Goal: Task Accomplishment & Management: Manage account settings

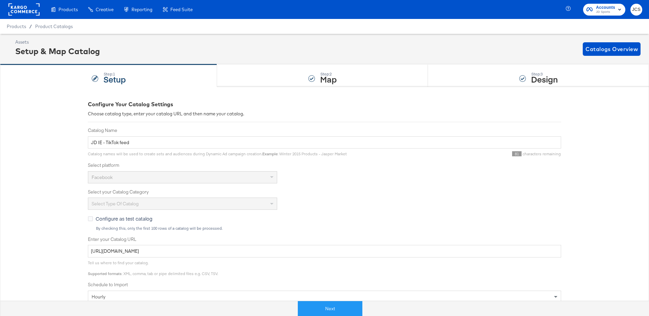
click at [40, 15] on div "Products Products Product Catalogs Enhance Your Product Catalog, Map Them to Pu…" at bounding box center [99, 9] width 198 height 19
click at [32, 7] on rect at bounding box center [23, 9] width 31 height 12
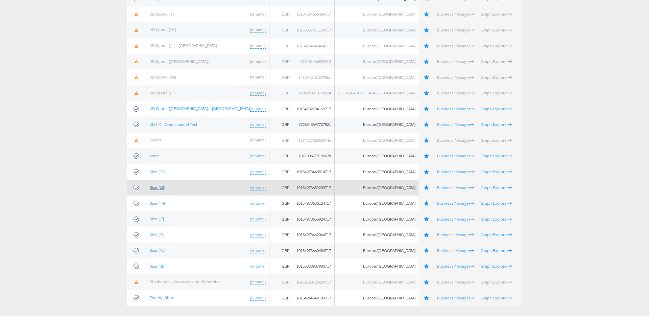
scroll to position [303, 0]
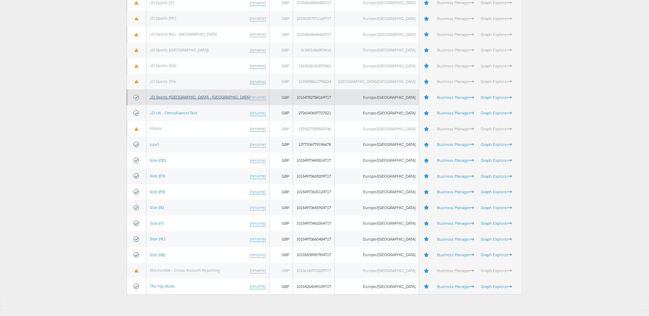
click at [175, 95] on link "JD Sports ([GEOGRAPHIC_DATA]) - [GEOGRAPHIC_DATA]" at bounding box center [200, 96] width 100 height 5
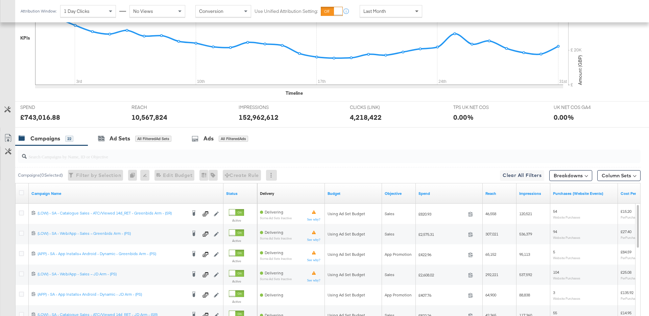
scroll to position [201, 0]
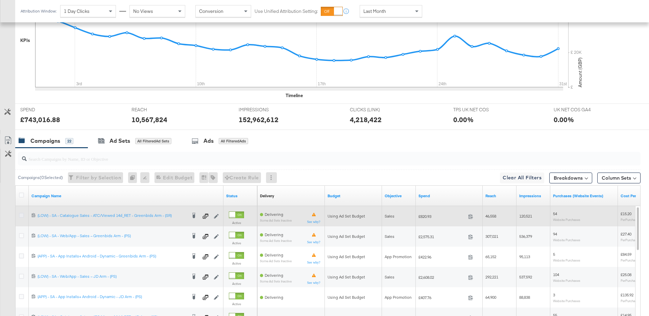
click at [20, 214] on icon at bounding box center [21, 215] width 5 height 5
click at [0, 0] on input "checkbox" at bounding box center [0, 0] width 0 height 0
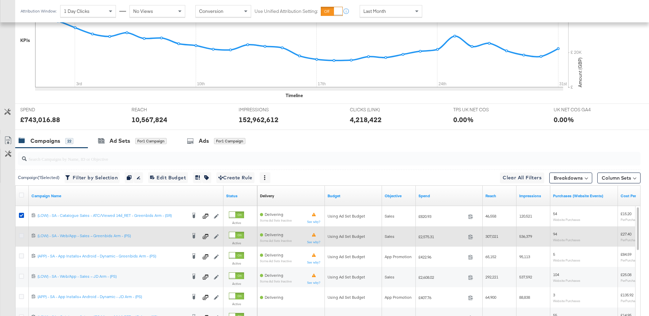
click at [22, 235] on icon at bounding box center [21, 235] width 5 height 5
click at [0, 0] on input "checkbox" at bounding box center [0, 0] width 0 height 0
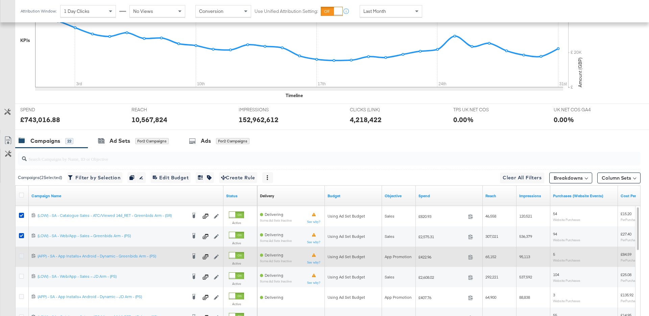
click at [22, 255] on icon at bounding box center [21, 255] width 5 height 5
click at [0, 0] on input "checkbox" at bounding box center [0, 0] width 0 height 0
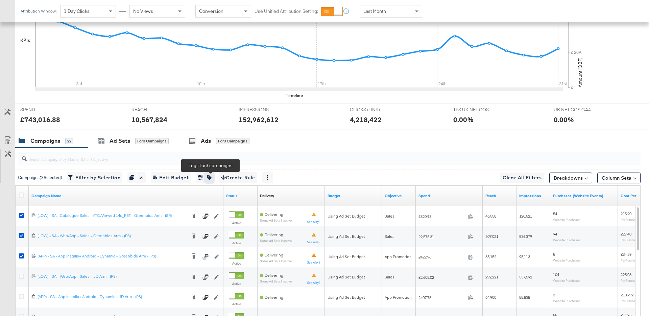
click at [212, 177] on icon "button" at bounding box center [209, 177] width 5 height 5
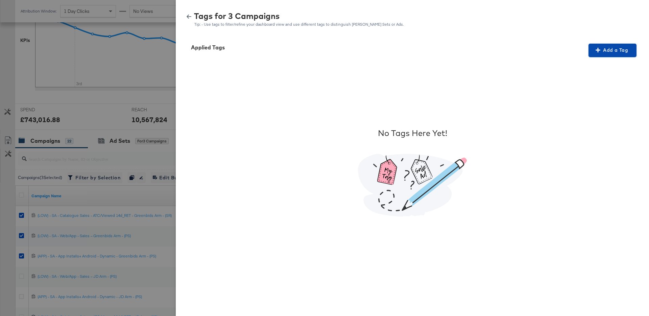
click at [622, 48] on span "Add a Tag" at bounding box center [612, 50] width 43 height 8
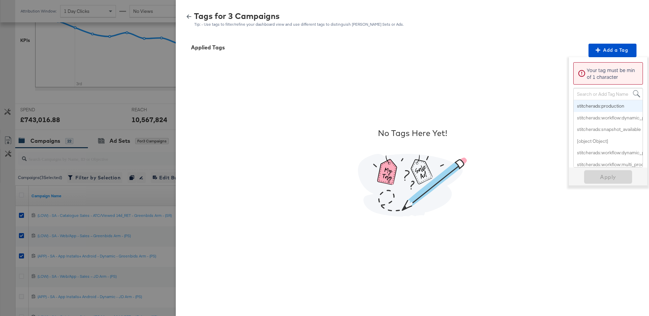
click at [603, 92] on div "Search or Add Tag Name" at bounding box center [608, 93] width 69 height 11
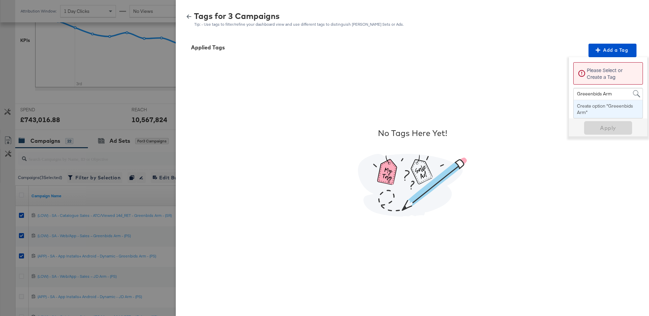
click at [586, 91] on input "Greeenbids Arm" at bounding box center [594, 94] width 35 height 13
type input "Greenbids Arm"
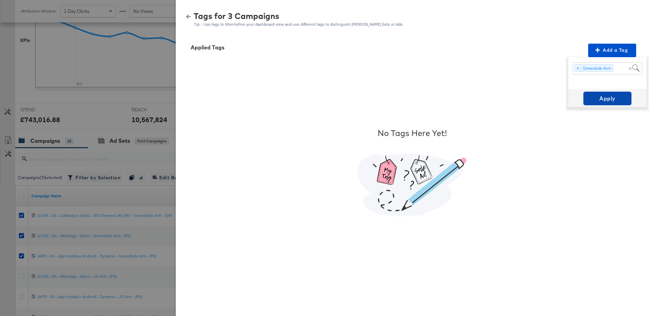
click at [598, 98] on span "Apply" at bounding box center [607, 98] width 43 height 9
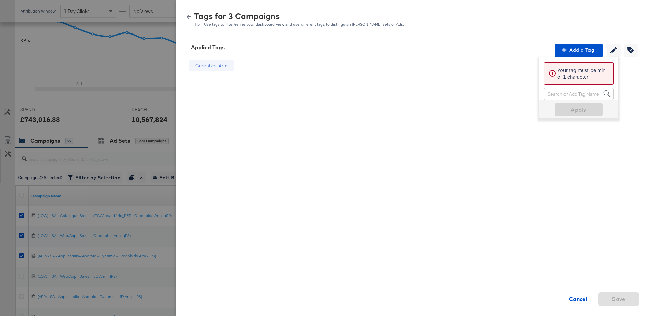
scroll to position [0, 0]
click at [191, 16] on icon "button" at bounding box center [189, 16] width 5 height 5
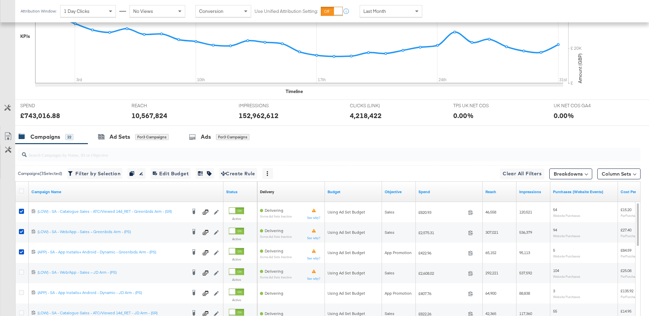
scroll to position [206, 0]
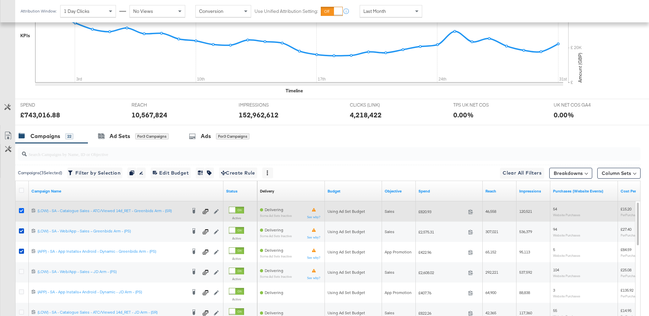
click at [20, 211] on icon at bounding box center [21, 210] width 5 height 5
click at [0, 0] on input "checkbox" at bounding box center [0, 0] width 0 height 0
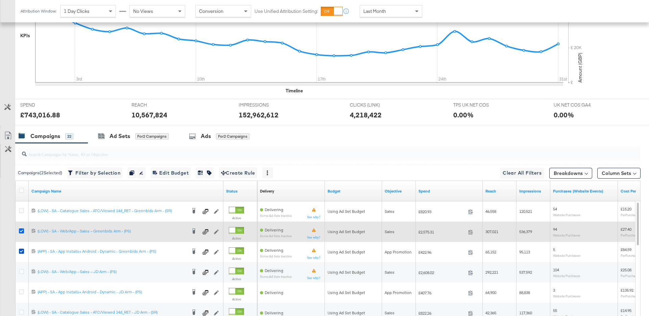
click at [20, 231] on icon at bounding box center [21, 230] width 5 height 5
click at [0, 0] on input "checkbox" at bounding box center [0, 0] width 0 height 0
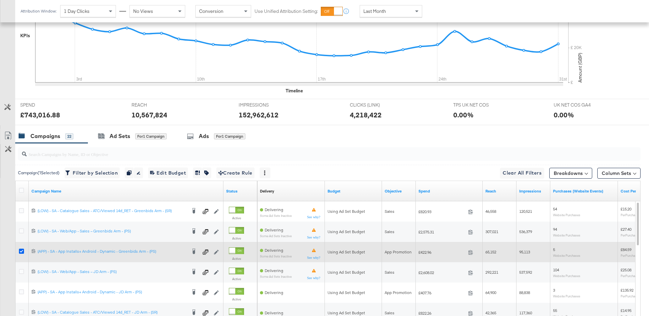
click at [21, 250] on icon at bounding box center [21, 250] width 5 height 5
click at [0, 0] on input "checkbox" at bounding box center [0, 0] width 0 height 0
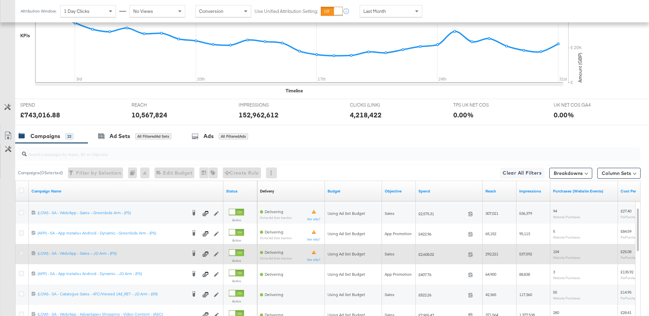
click at [21, 254] on icon at bounding box center [21, 252] width 5 height 5
click at [0, 0] on input "checkbox" at bounding box center [0, 0] width 0 height 0
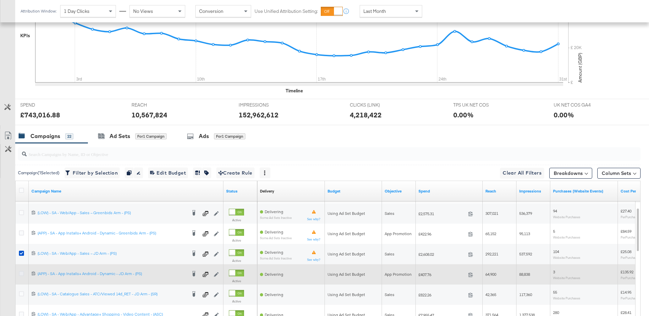
click at [21, 275] on icon at bounding box center [21, 273] width 5 height 5
click at [0, 0] on input "checkbox" at bounding box center [0, 0] width 0 height 0
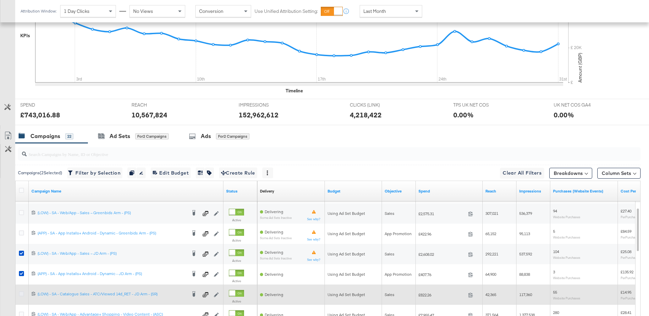
click at [20, 293] on icon at bounding box center [21, 293] width 5 height 5
click at [0, 0] on input "checkbox" at bounding box center [0, 0] width 0 height 0
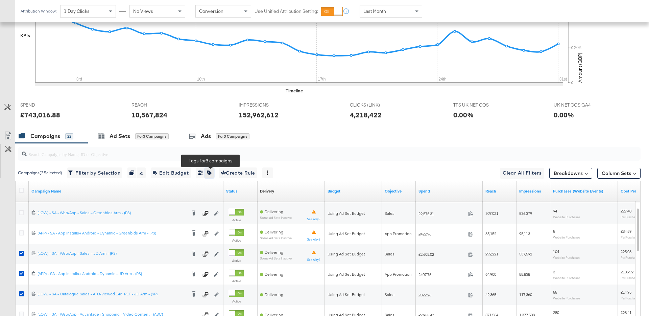
click at [211, 173] on icon "button" at bounding box center [209, 172] width 5 height 5
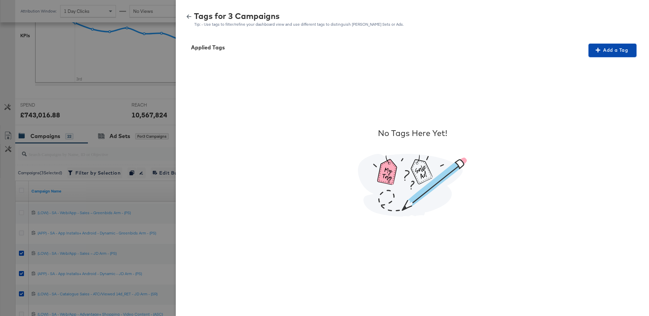
click at [610, 46] on span "Add a Tag" at bounding box center [612, 50] width 43 height 8
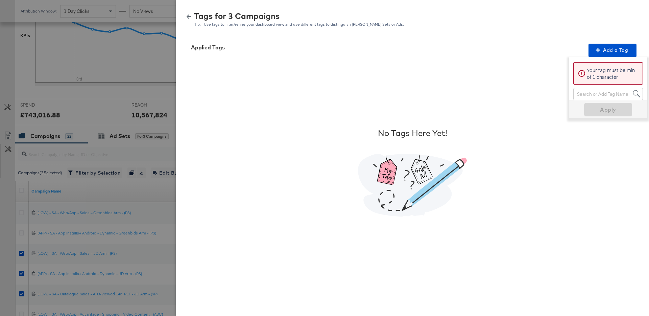
click at [595, 68] on p "Your tag must be min of 1 character" at bounding box center [613, 74] width 52 height 14
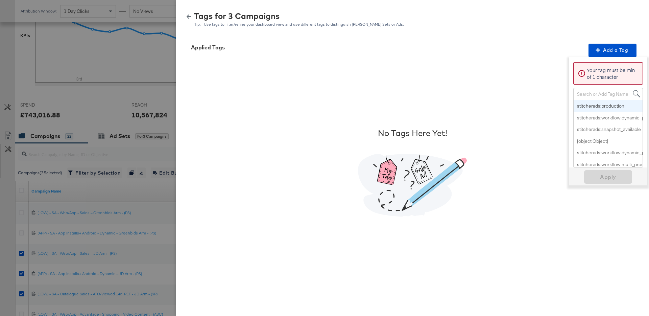
click at [591, 98] on div "Search or Add Tag Name" at bounding box center [608, 93] width 69 height 11
click at [591, 96] on div "Search or Add Tag Name" at bounding box center [608, 93] width 69 height 11
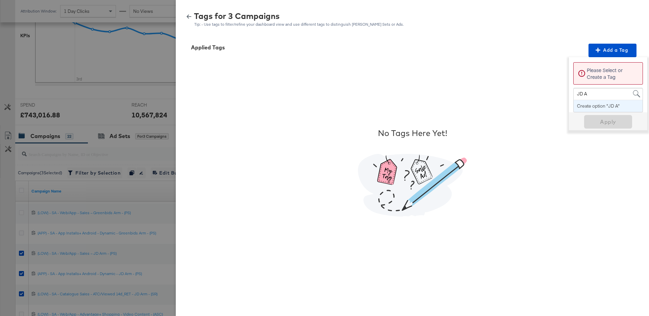
type input "JD Arm"
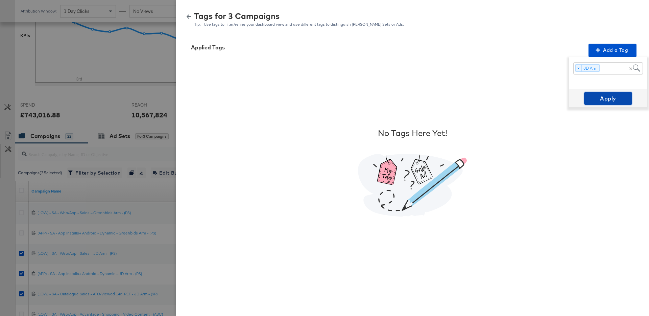
drag, startPoint x: 610, startPoint y: 96, endPoint x: 607, endPoint y: 95, distance: 3.4
click at [610, 96] on span "Apply" at bounding box center [608, 98] width 43 height 9
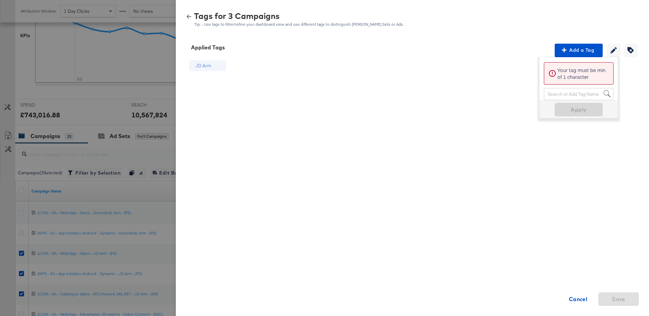
click at [189, 18] on icon "button" at bounding box center [189, 17] width 5 height 4
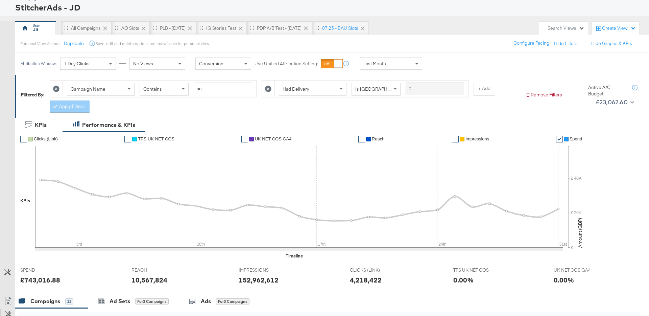
scroll to position [0, 0]
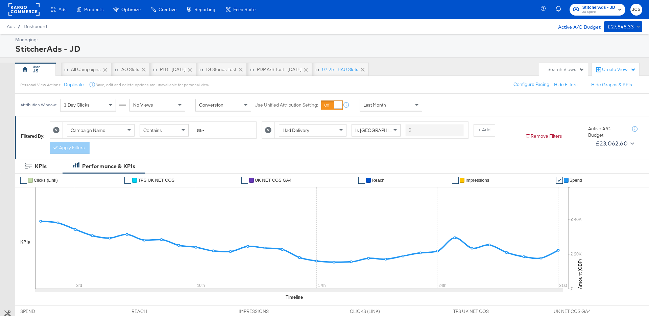
click at [616, 69] on div "Create View" at bounding box center [619, 69] width 34 height 7
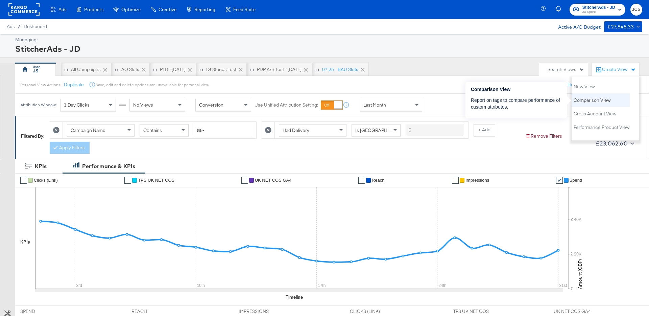
click at [580, 98] on span "Comparison View" at bounding box center [592, 100] width 37 height 6
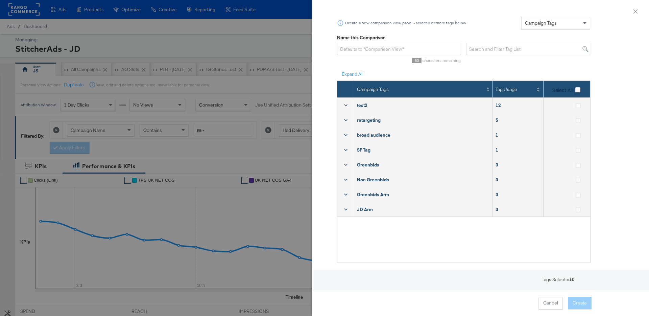
scroll to position [26, 0]
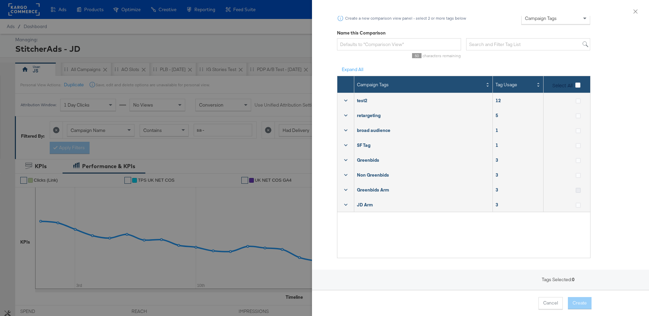
click at [578, 191] on icon at bounding box center [578, 190] width 5 height 5
click at [0, 0] on input "checkbox" at bounding box center [0, 0] width 0 height 0
click at [577, 205] on icon at bounding box center [578, 204] width 5 height 5
click at [0, 0] on input "checkbox" at bounding box center [0, 0] width 0 height 0
click at [579, 307] on button "Create" at bounding box center [580, 303] width 24 height 12
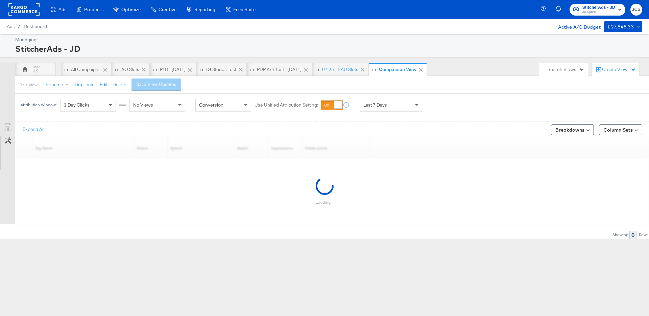
click at [607, 68] on div "Create View" at bounding box center [619, 69] width 34 height 7
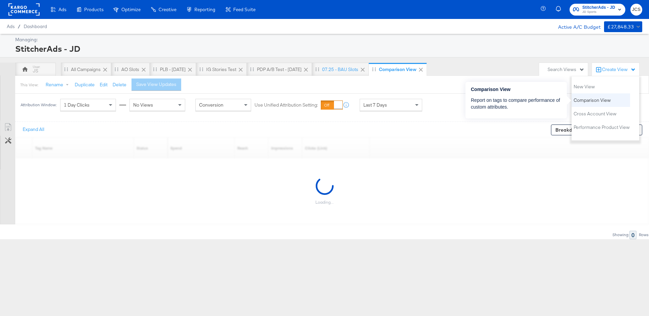
click at [591, 101] on span "Comparison View" at bounding box center [592, 100] width 37 height 6
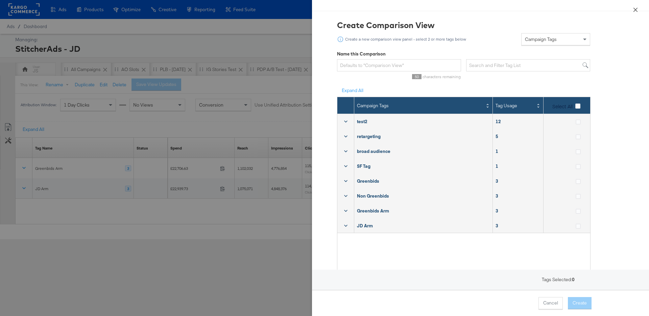
click at [630, 10] on button "Close" at bounding box center [635, 9] width 19 height 19
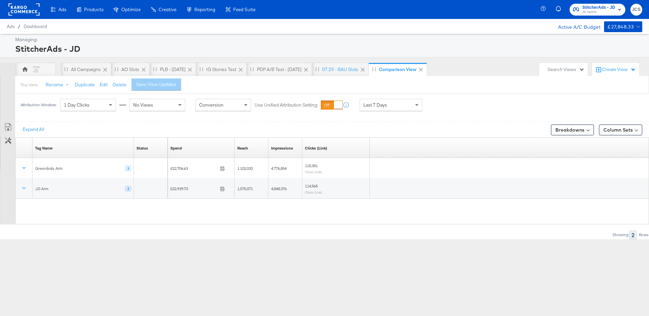
click at [568, 69] on div "Search Views" at bounding box center [565, 69] width 37 height 6
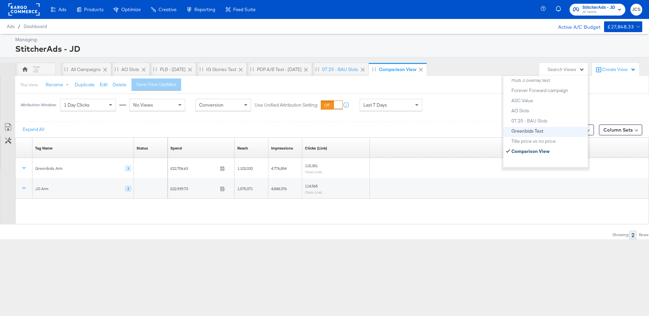
click at [536, 130] on div "Greenbids Test" at bounding box center [527, 130] width 32 height 5
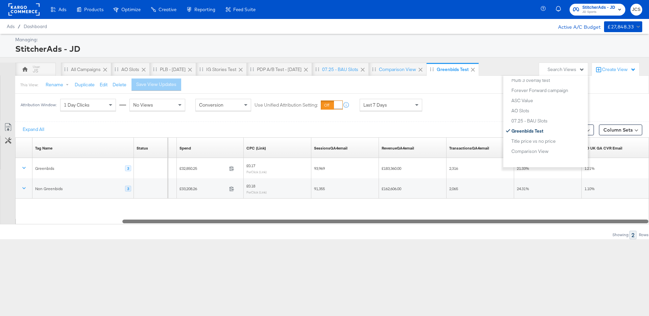
drag, startPoint x: 407, startPoint y: 219, endPoint x: 534, endPoint y: 224, distance: 127.2
click at [534, 224] on div "Expand All Breakdowns Column Sets Customize KPIs Export as CSV Tag Name Sorting…" at bounding box center [324, 179] width 649 height 117
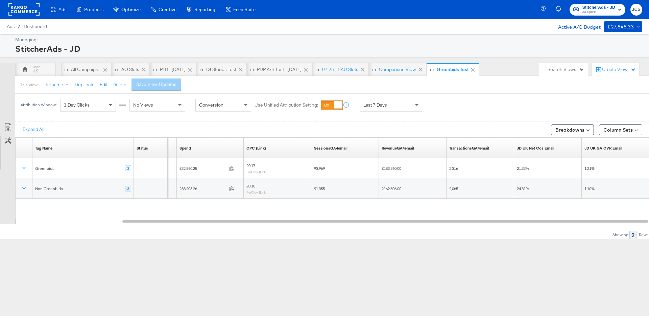
click at [478, 269] on div "Ads Products Optimize Creative Reporting Feed Suite StitcherAds - JD JD Sports …" at bounding box center [324, 158] width 649 height 316
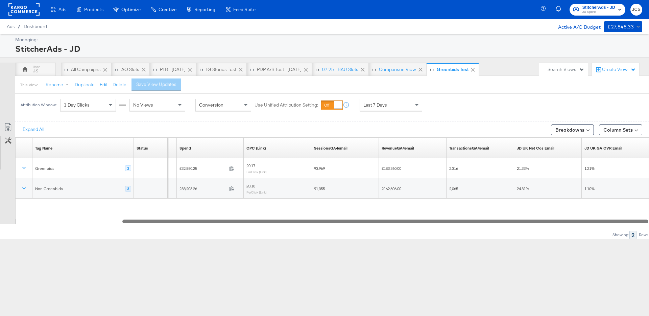
drag, startPoint x: 493, startPoint y: 220, endPoint x: 441, endPoint y: 229, distance: 52.5
click at [441, 229] on div "Expand All Breakdowns Column Sets Customize KPIs Export as CSV Tag Name Sorting…" at bounding box center [324, 179] width 649 height 117
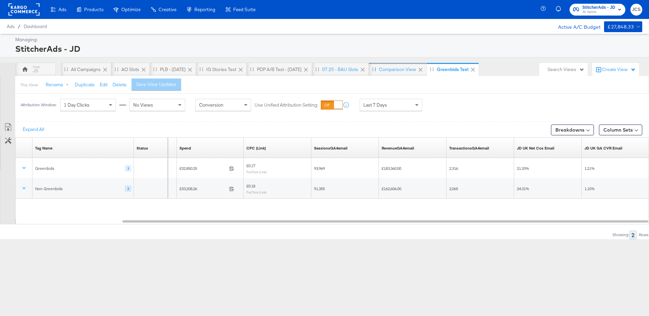
click at [404, 66] on div "Comparison View" at bounding box center [397, 69] width 37 height 6
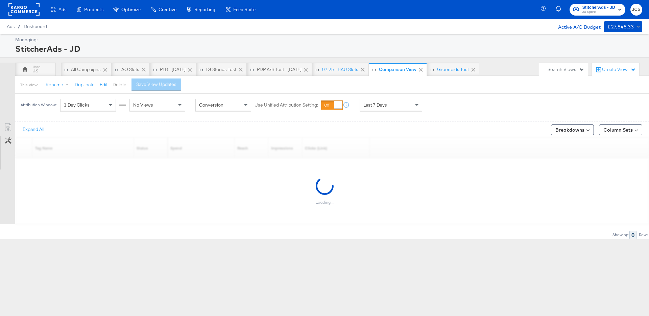
click at [121, 85] on button "Delete" at bounding box center [120, 84] width 14 height 6
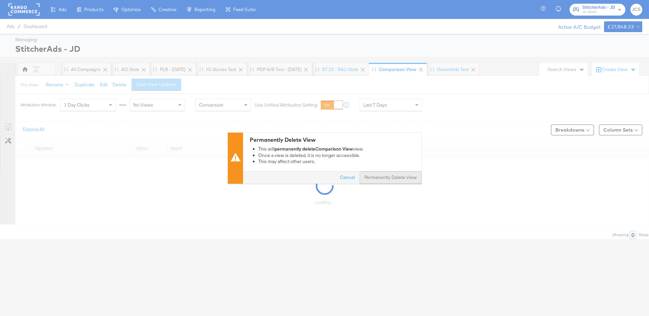
click at [376, 175] on button "Permanently Delete View" at bounding box center [391, 177] width 62 height 12
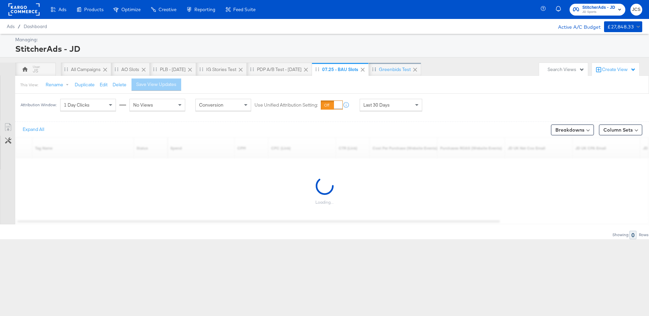
click at [398, 67] on div "Greenbids Test" at bounding box center [395, 69] width 32 height 6
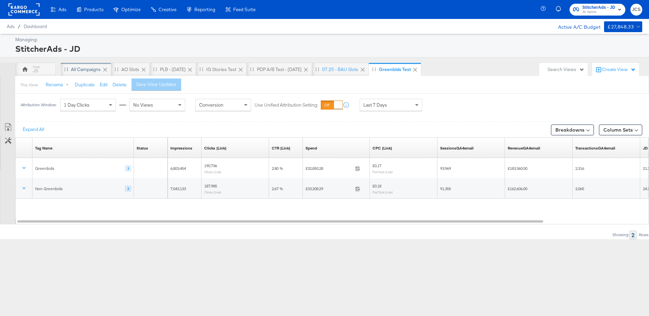
click at [97, 67] on div "All Campaigns" at bounding box center [86, 69] width 30 height 6
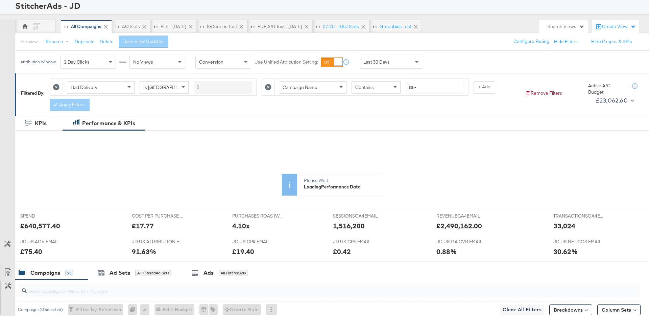
scroll to position [56, 0]
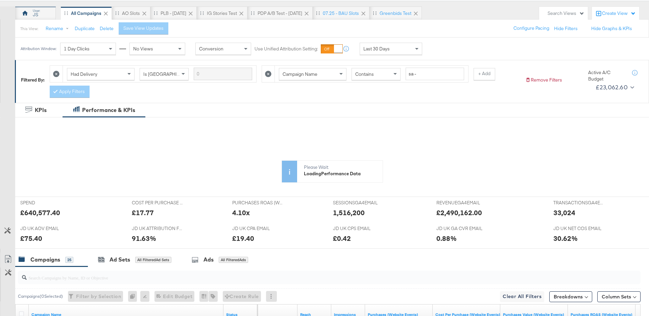
click at [44, 16] on div "JS" at bounding box center [35, 13] width 41 height 14
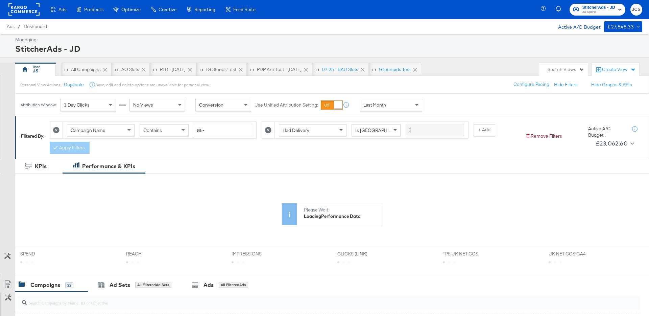
click at [396, 107] on div "Last Month" at bounding box center [391, 104] width 62 height 11
click at [88, 67] on div "All Campaigns" at bounding box center [86, 69] width 30 height 6
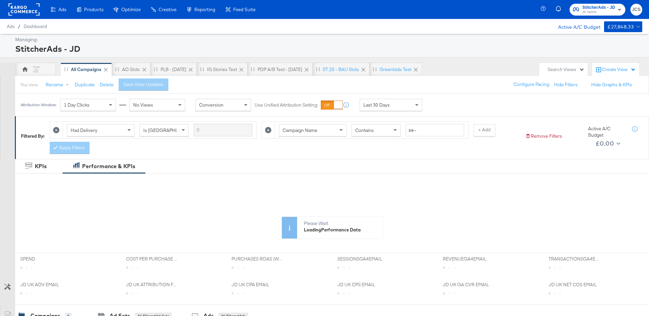
click at [381, 101] on div "Last 30 Days" at bounding box center [391, 104] width 62 height 11
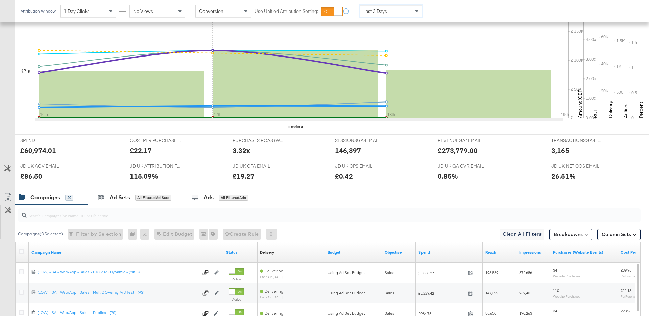
scroll to position [306, 0]
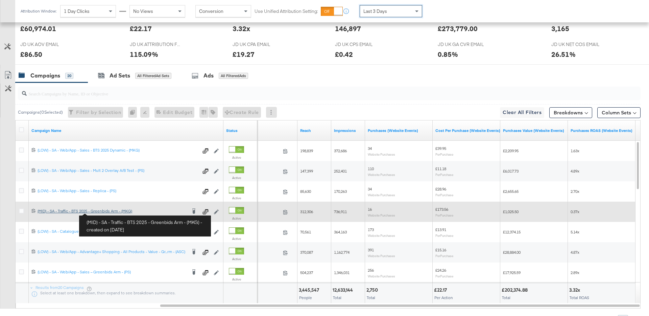
click at [104, 212] on div "(MID) - SA - Traffic - BTS 2025 - Greenbids Arm - (MKG) (MID) - SA - Traffic - …" at bounding box center [112, 210] width 149 height 5
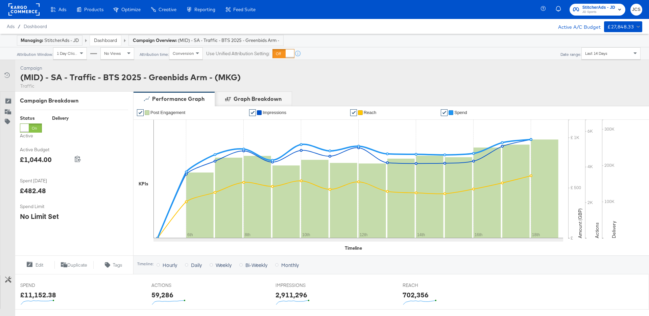
click at [189, 242] on div "Fri, Aug 8th '25 Reach: 153,686 6th 8th 10th 12th 14th 16th 18th" at bounding box center [358, 185] width 410 height 130
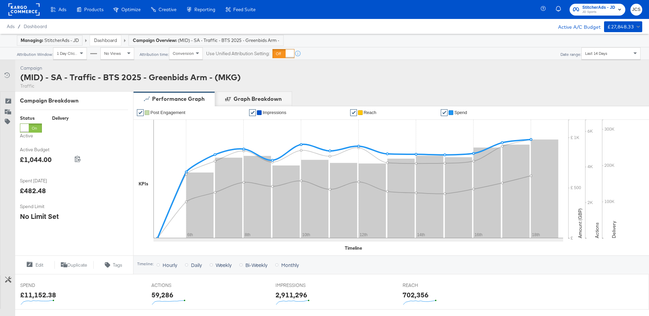
click at [463, 111] on span "Spend" at bounding box center [460, 112] width 13 height 5
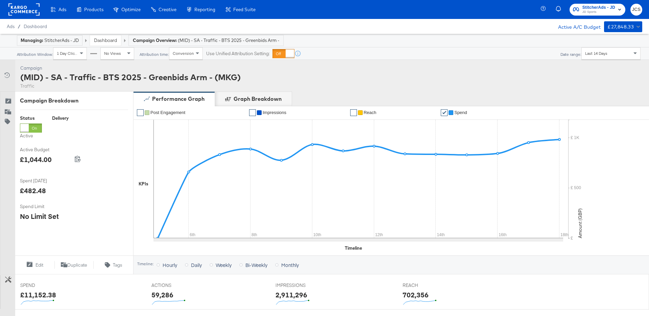
click at [592, 58] on div "Last 14 Days" at bounding box center [611, 53] width 58 height 11
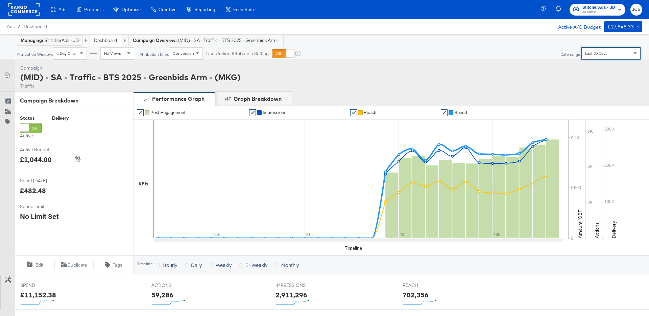
click at [101, 39] on link "Dashboard" at bounding box center [105, 40] width 23 height 6
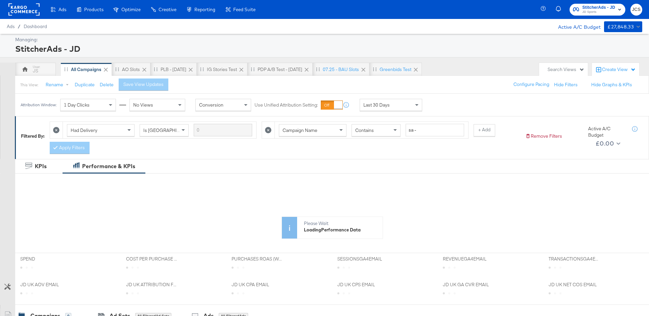
click at [384, 99] on div "Last 30 Days" at bounding box center [391, 105] width 63 height 12
click at [394, 66] on div "Greenbids Test" at bounding box center [396, 69] width 32 height 6
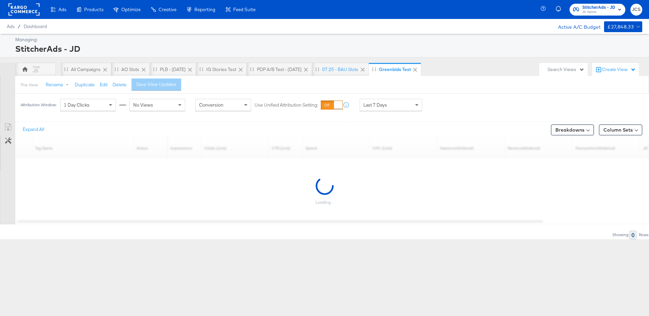
click at [388, 105] on div "Last 7 Days" at bounding box center [391, 104] width 62 height 11
click at [427, 110] on div "Start: Aug 19th 2025 to End: Aug 19th 2025" at bounding box center [448, 105] width 50 height 13
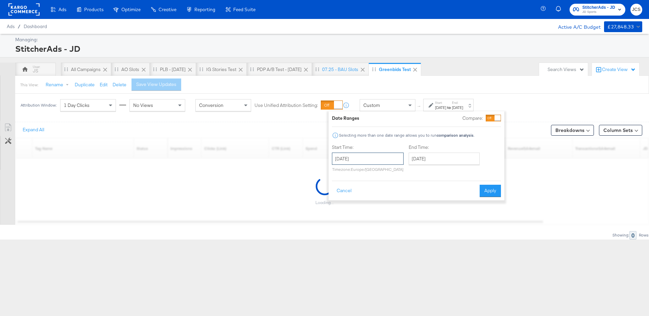
click at [375, 159] on input "August 19th 2025" at bounding box center [368, 158] width 72 height 12
click at [371, 201] on td "6" at bounding box center [373, 201] width 11 height 9
type input "August 6th 2025"
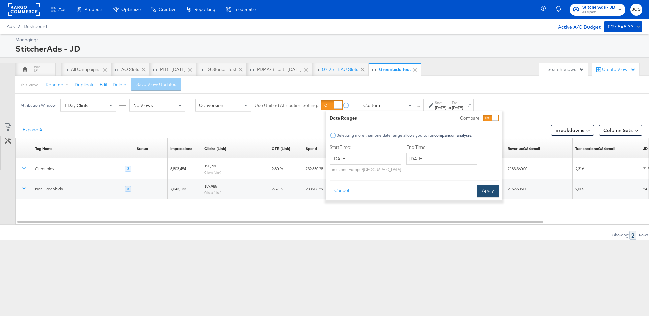
click at [487, 188] on button "Apply" at bounding box center [487, 191] width 21 height 12
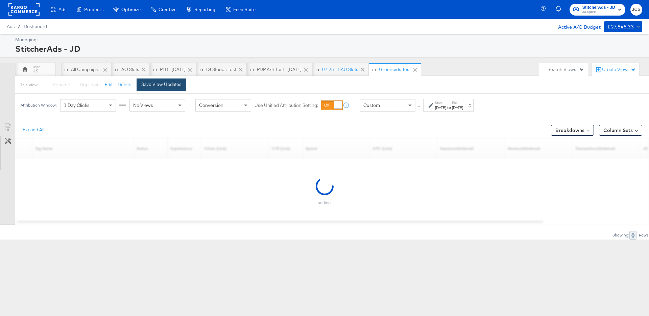
click at [164, 84] on div "Save View Updates" at bounding box center [161, 84] width 40 height 6
click at [333, 39] on div "Managing:" at bounding box center [327, 39] width 625 height 6
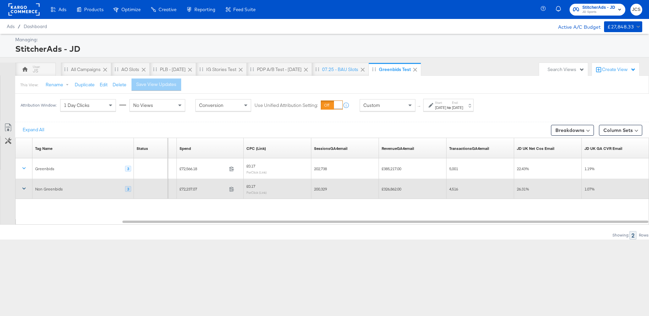
click at [24, 188] on icon at bounding box center [24, 188] width 7 height 7
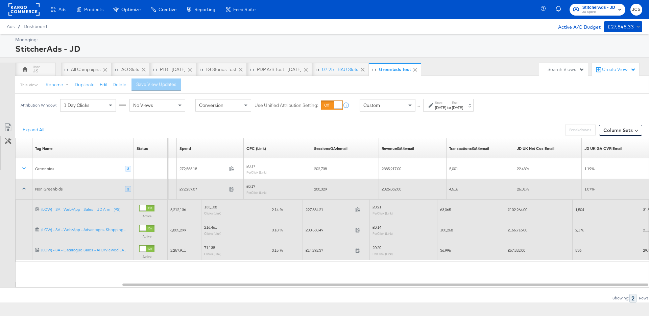
click at [22, 187] on icon at bounding box center [24, 188] width 7 height 7
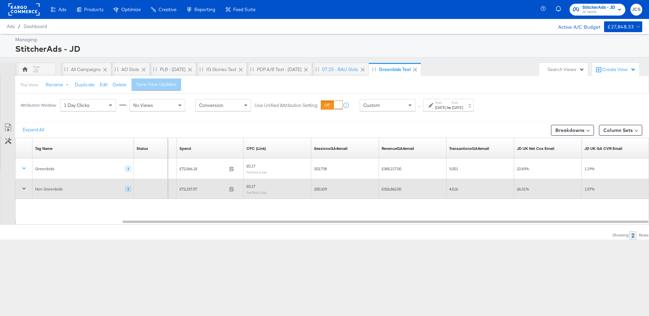
click at [31, 13] on rect at bounding box center [23, 9] width 31 height 12
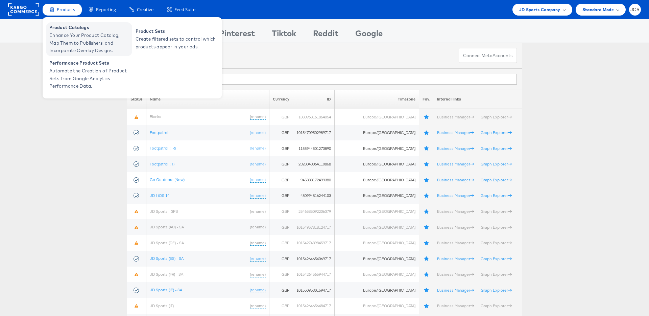
click at [77, 34] on span "Enhance Your Product Catalog, Map Them to Publishers, and Incorporate Overlay D…" at bounding box center [89, 42] width 81 height 23
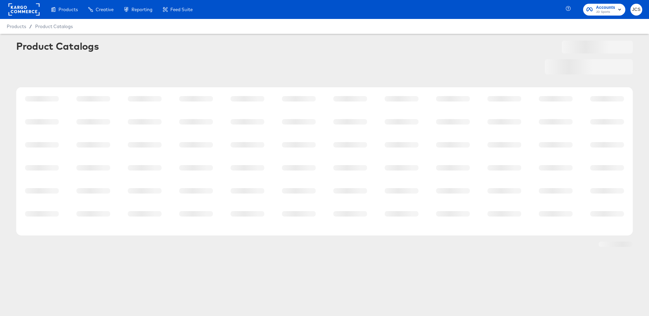
click at [29, 9] on rect at bounding box center [23, 9] width 31 height 12
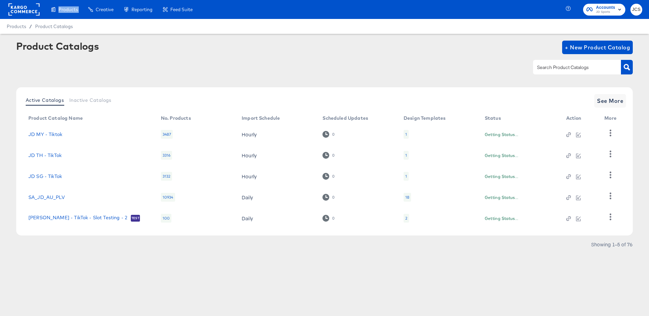
click at [29, 9] on rect at bounding box center [23, 9] width 31 height 12
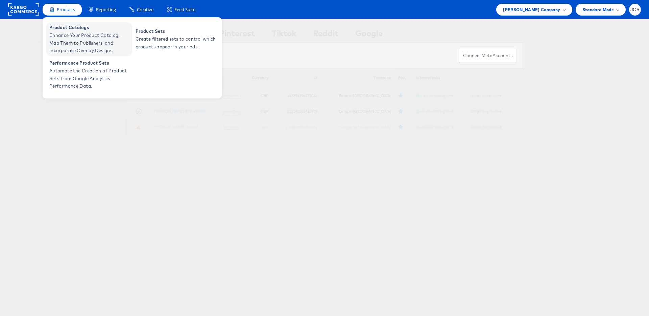
click at [63, 41] on span "Enhance Your Product Catalog, Map Them to Publishers, and Incorporate Overlay D…" at bounding box center [89, 42] width 81 height 23
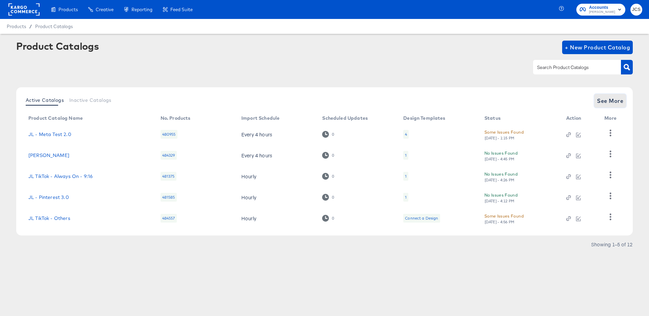
click at [619, 101] on span "See More" at bounding box center [610, 100] width 26 height 9
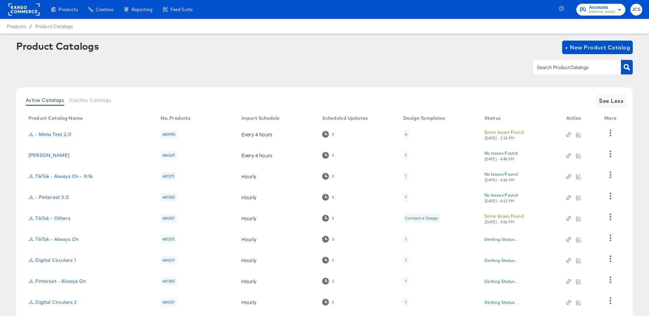
scroll to position [62, 0]
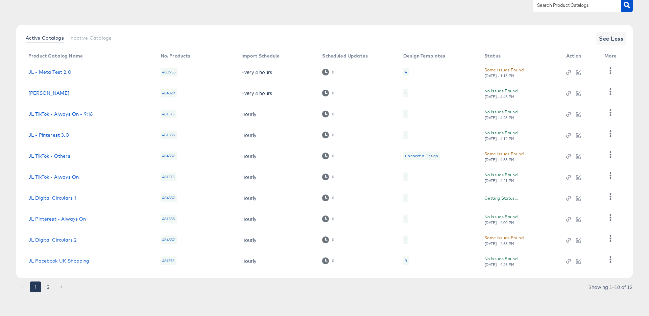
click at [71, 257] on td "JL Facebook UK Shopping" at bounding box center [89, 260] width 132 height 21
click at [406, 260] on div "3" at bounding box center [406, 260] width 2 height 5
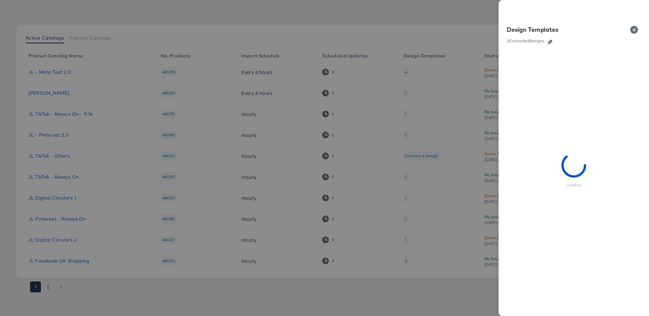
click at [550, 41] on icon "button" at bounding box center [549, 42] width 5 height 5
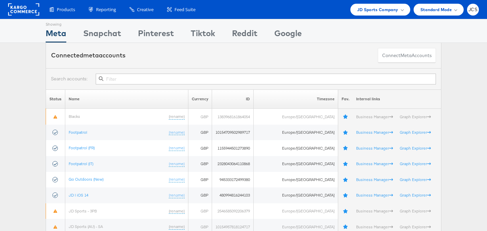
click at [27, 13] on rect at bounding box center [23, 9] width 31 height 12
